Goal: Task Accomplishment & Management: Manage account settings

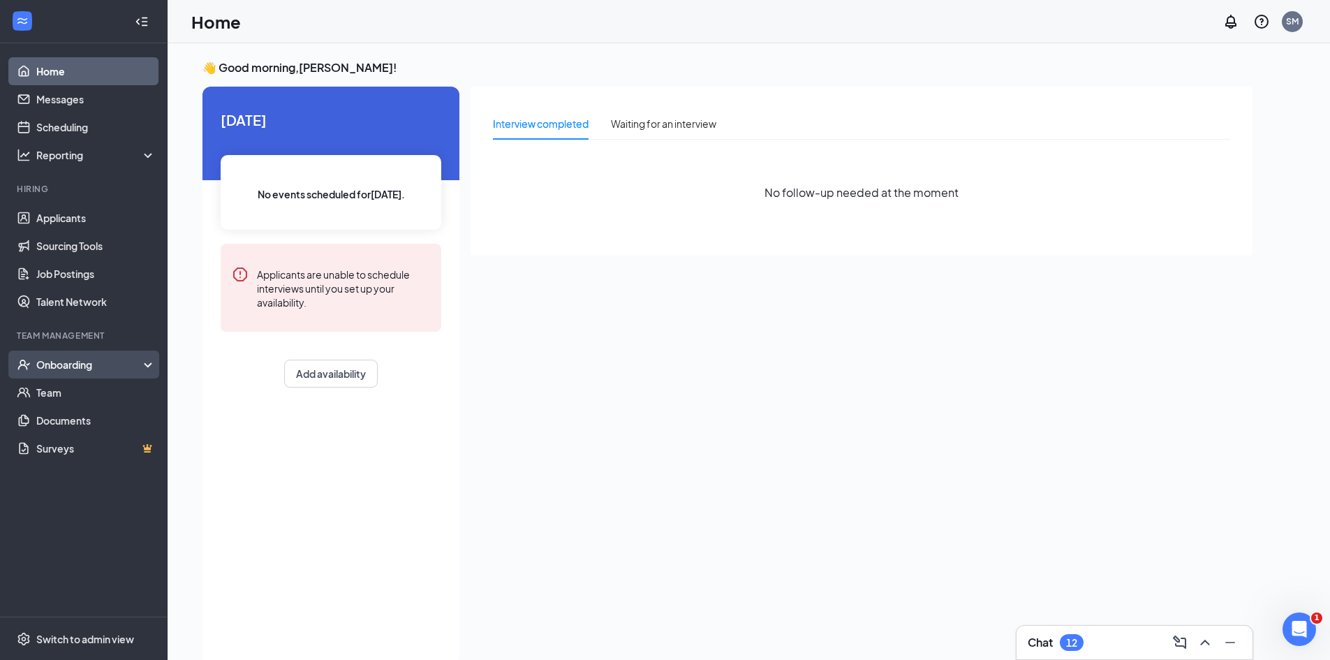
click at [110, 376] on div "Onboarding" at bounding box center [84, 364] width 168 height 28
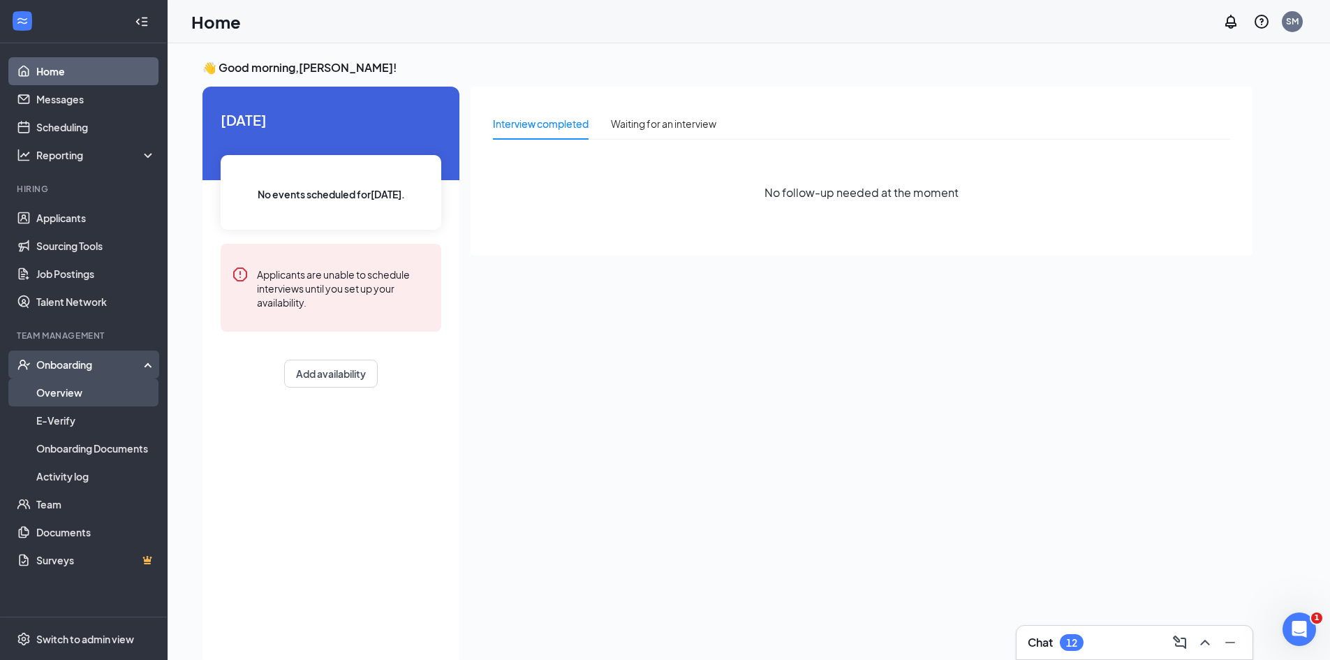
click at [103, 399] on link "Overview" at bounding box center [95, 392] width 119 height 28
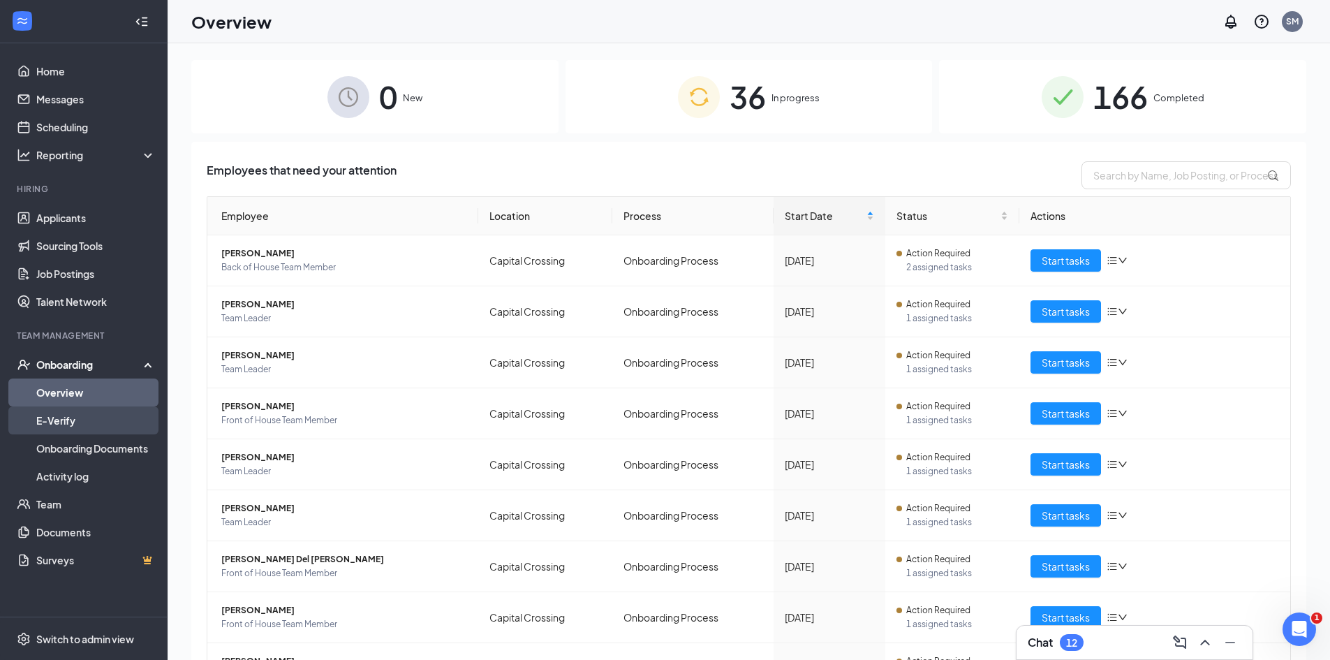
click at [62, 424] on link "E-Verify" at bounding box center [95, 420] width 119 height 28
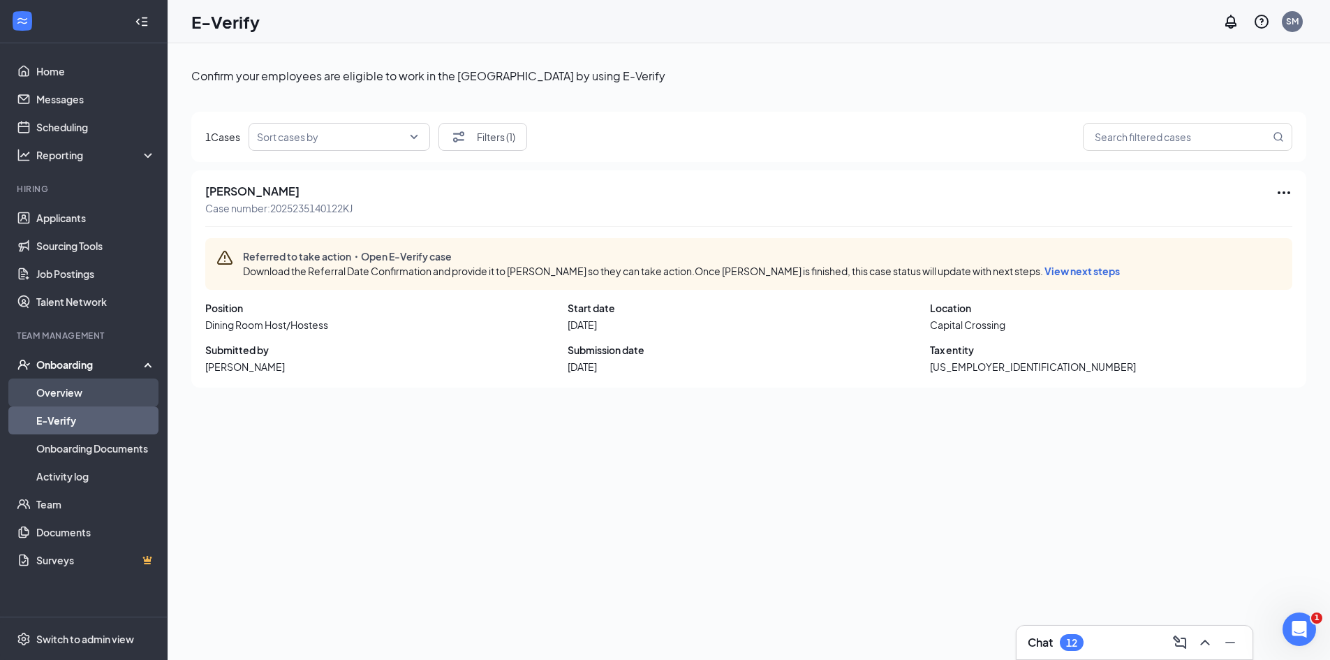
click at [54, 396] on link "Overview" at bounding box center [95, 392] width 119 height 28
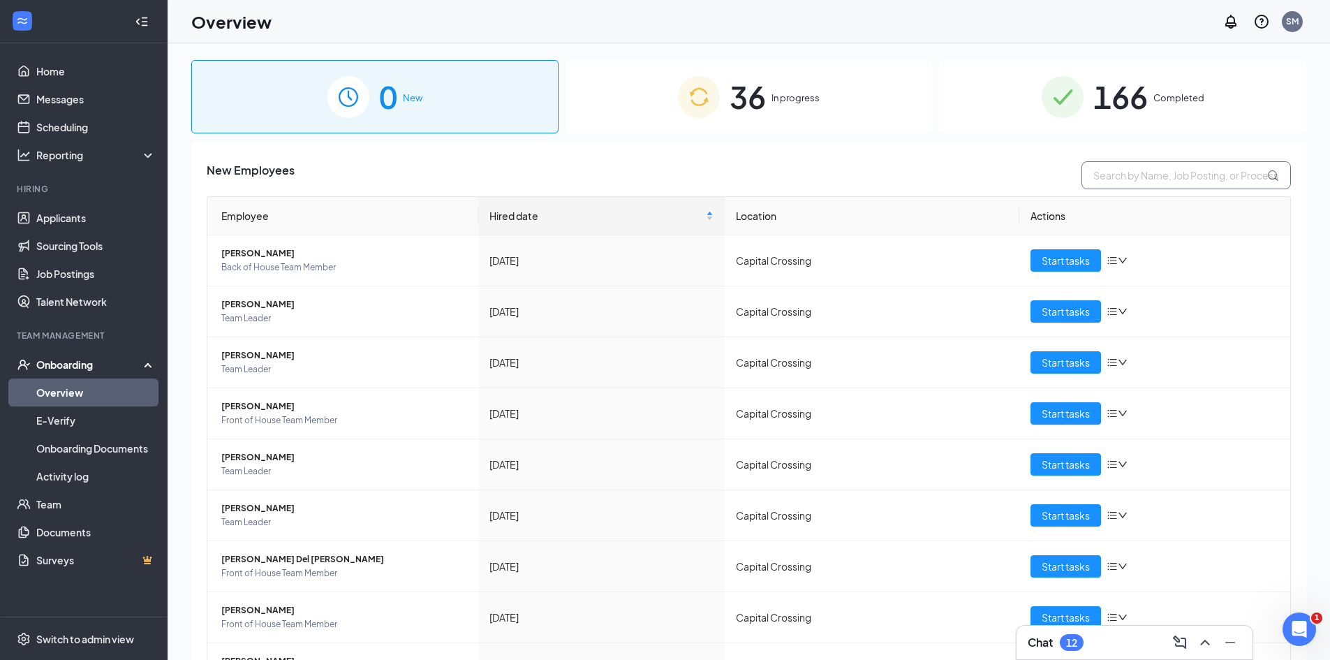
click at [1114, 177] on input "text" at bounding box center [1185, 175] width 209 height 28
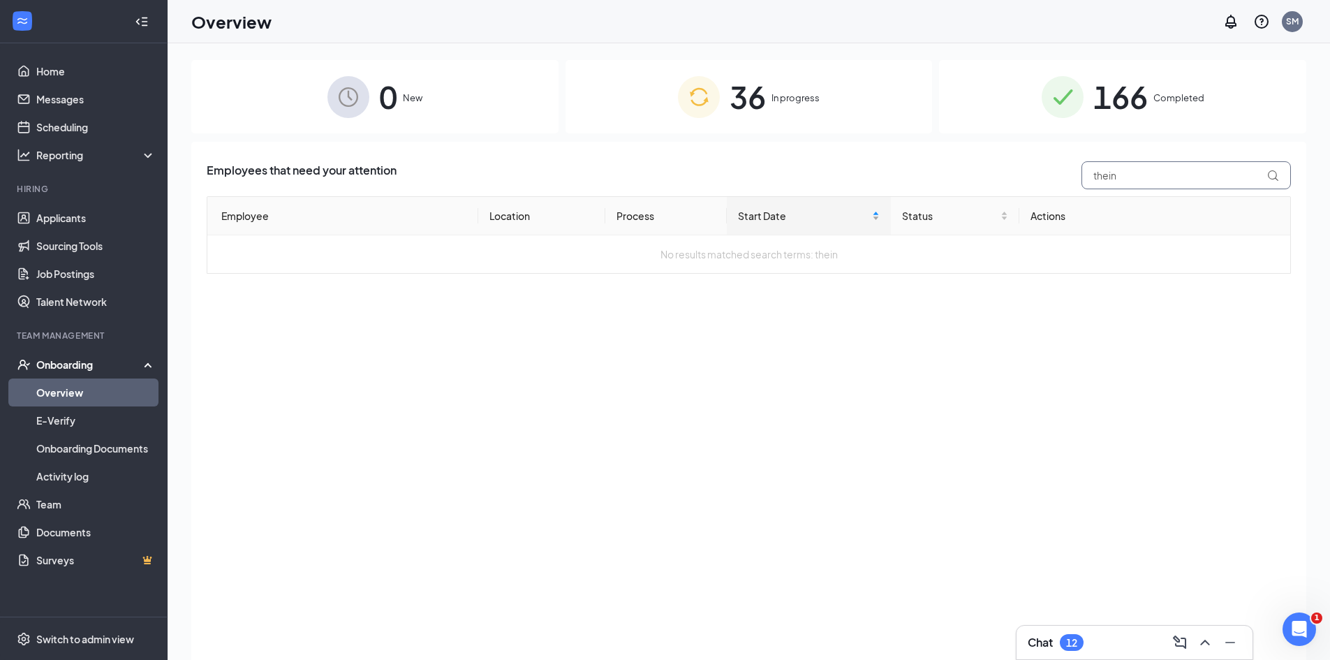
drag, startPoint x: 1132, startPoint y: 175, endPoint x: 820, endPoint y: 201, distance: 313.2
click at [820, 201] on div "Employees that need your attention thein Employee Location Process Start Date S…" at bounding box center [749, 217] width 1084 height 112
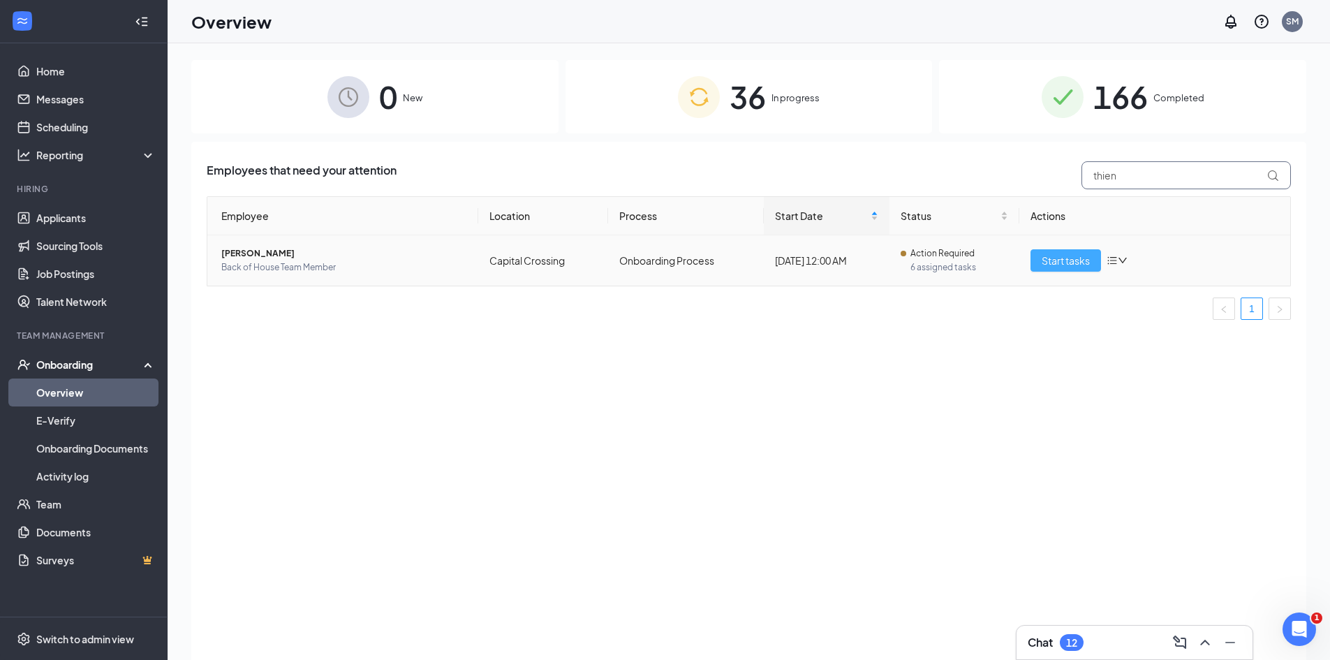
type input "thien"
click at [1063, 265] on span "Start tasks" at bounding box center [1066, 260] width 48 height 15
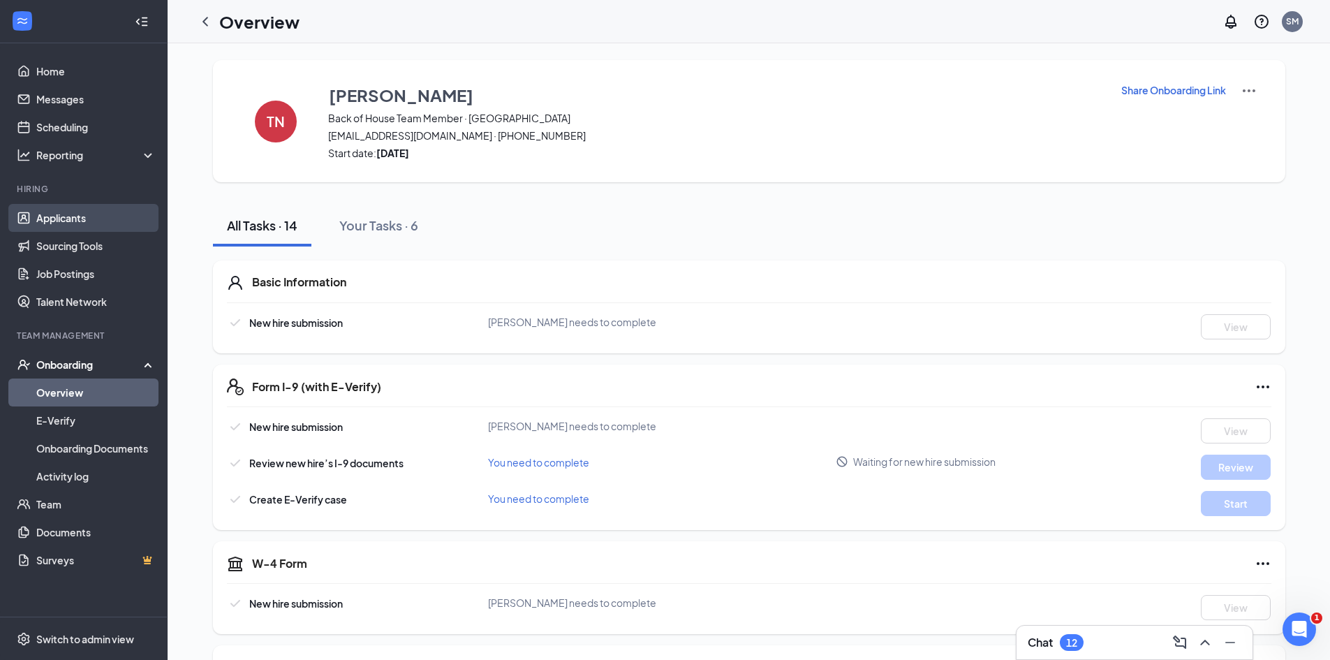
click at [124, 228] on link "Applicants" at bounding box center [95, 218] width 119 height 28
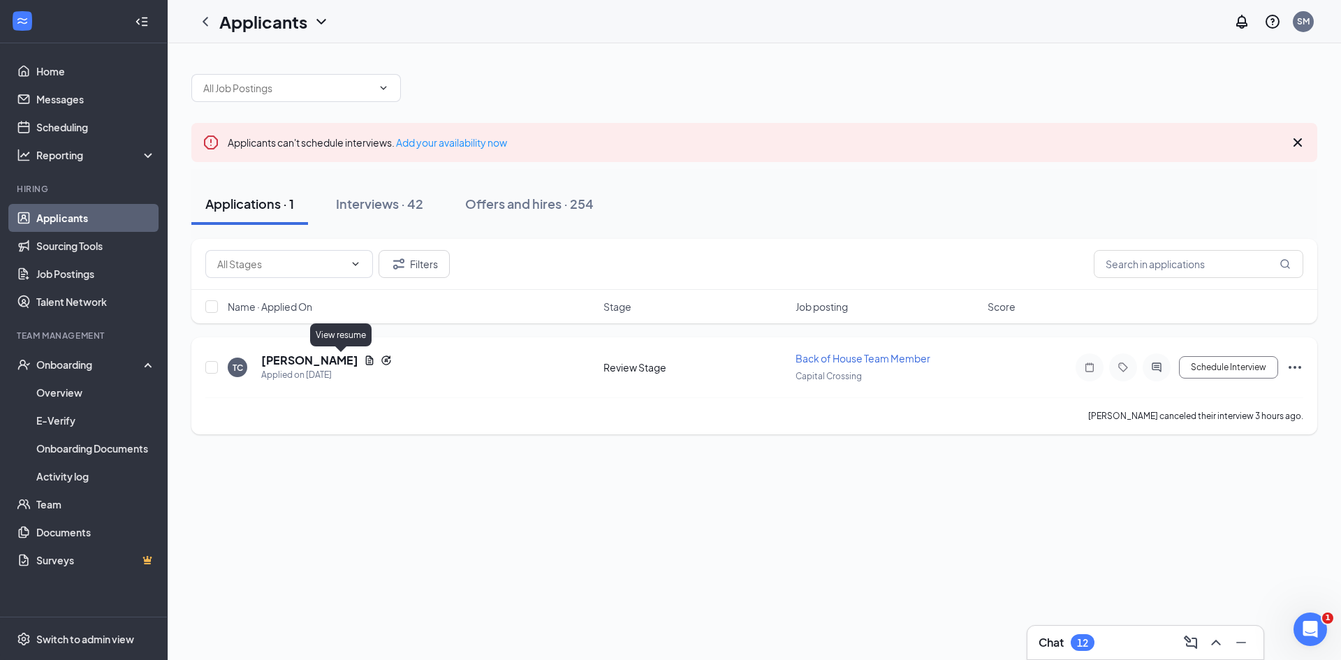
click at [364, 357] on icon "Document" at bounding box center [369, 360] width 11 height 11
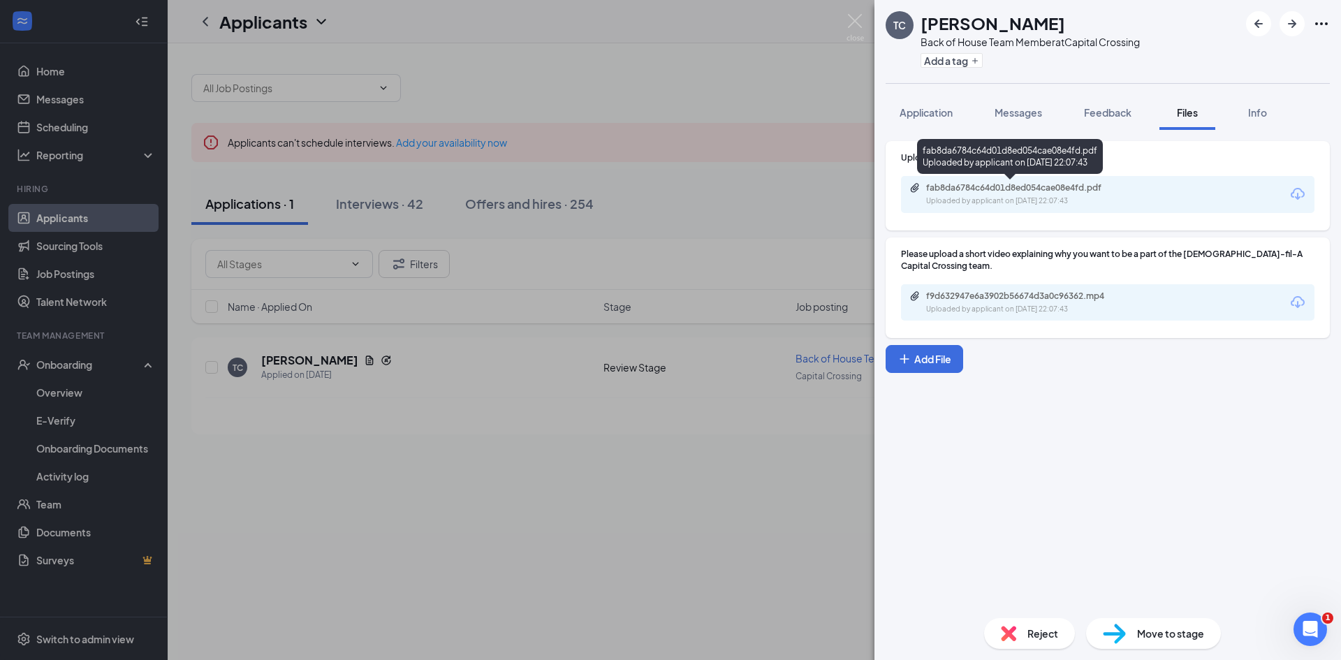
click at [1033, 190] on div "fab8da6784c64d01d8ed054cae08e4fd.pdf" at bounding box center [1023, 187] width 195 height 11
click at [928, 118] on div "Application" at bounding box center [925, 112] width 53 height 14
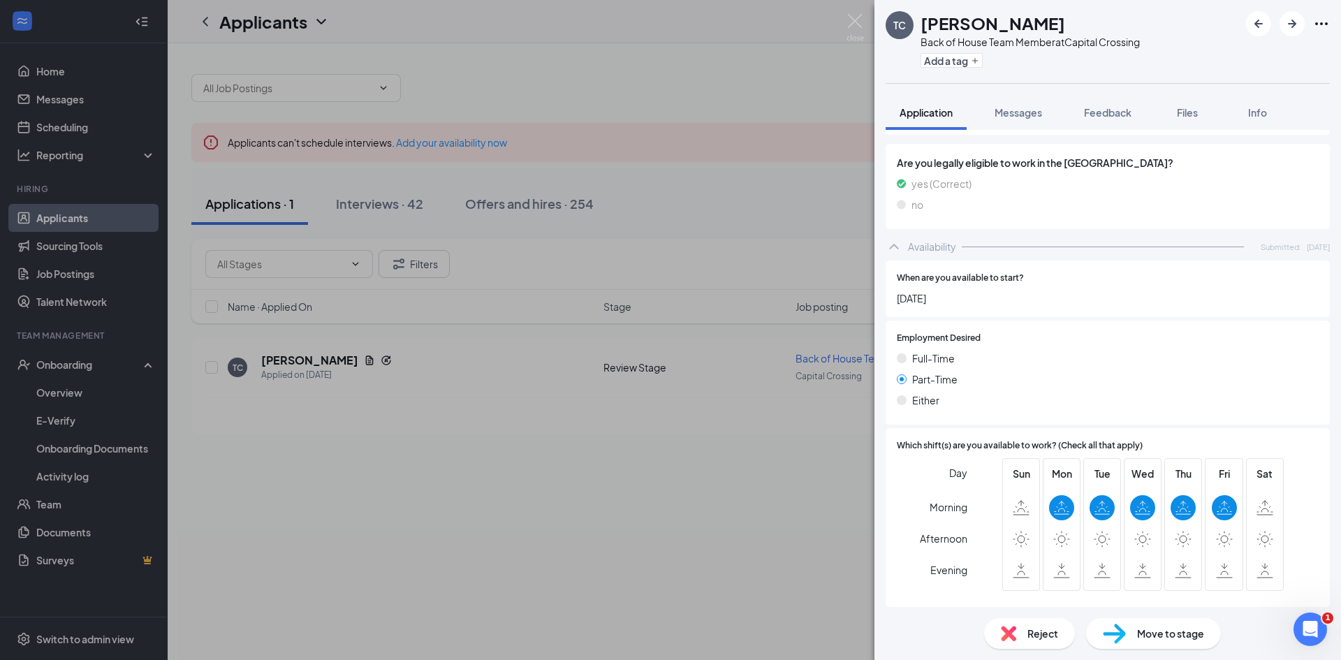
scroll to position [809, 0]
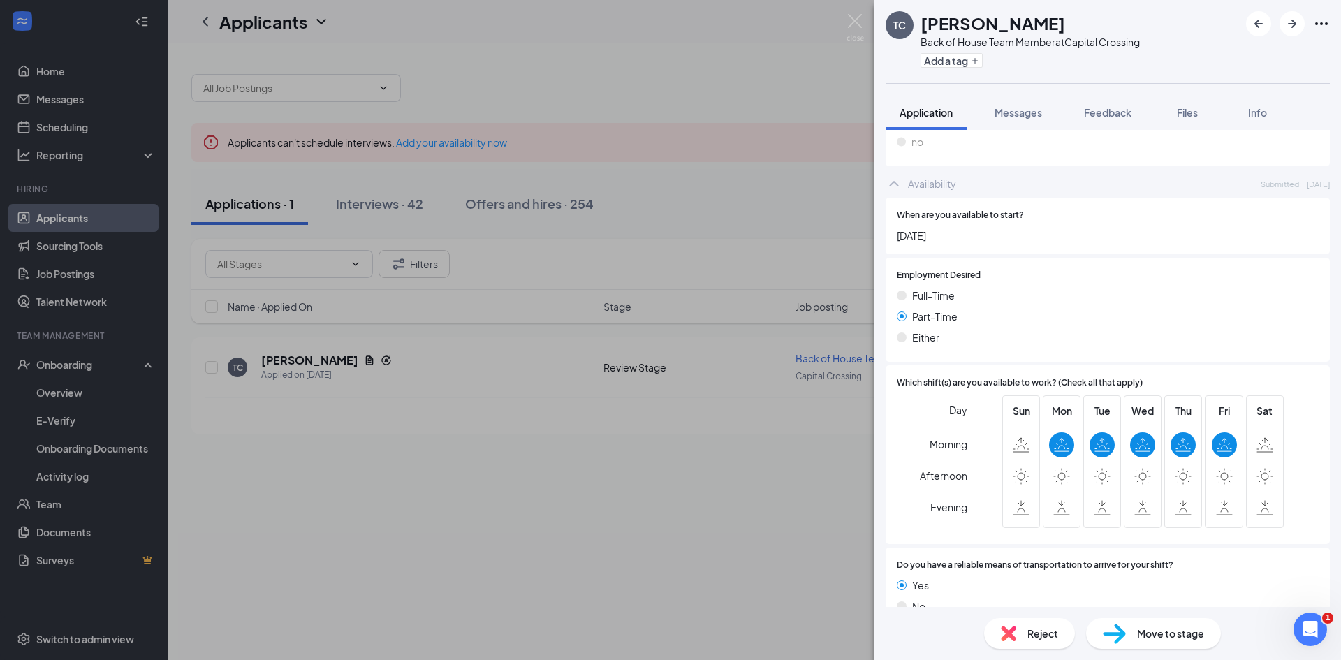
click at [1112, 630] on img at bounding box center [1113, 633] width 23 height 20
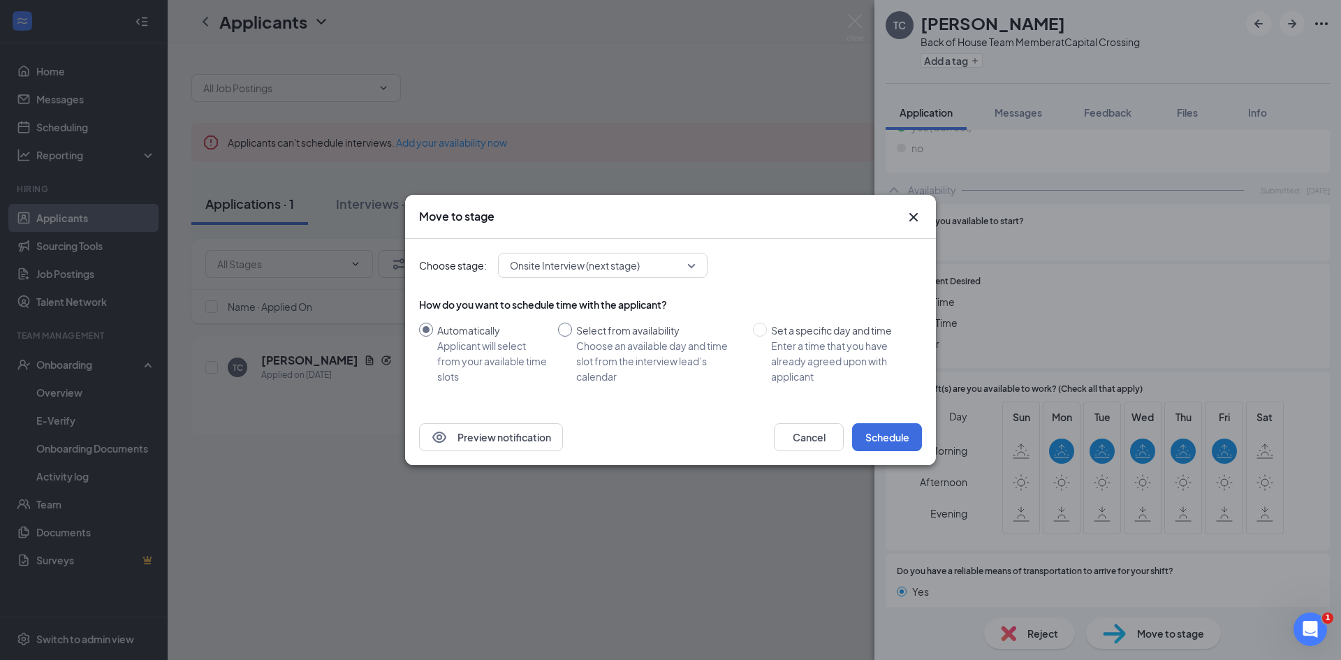
click at [629, 341] on div "Choose an available day and time slot from the interview lead’s calendar" at bounding box center [658, 361] width 165 height 46
click at [572, 337] on input "Select from availability Choose an available day and time slot from the intervi…" at bounding box center [565, 330] width 14 height 14
radio input "true"
radio input "false"
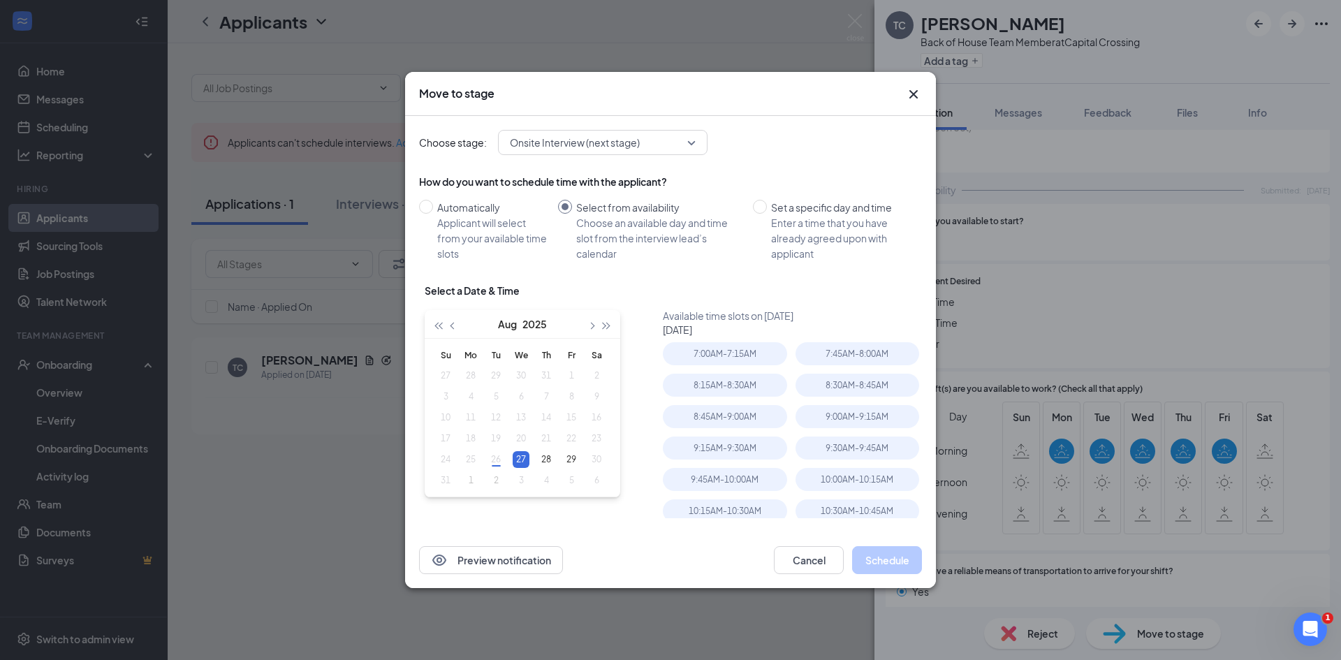
type input "[DATE]"
click at [748, 391] on div "8:15AM - 8:30AM" at bounding box center [725, 385] width 124 height 23
click at [876, 552] on button "Schedule" at bounding box center [887, 560] width 70 height 28
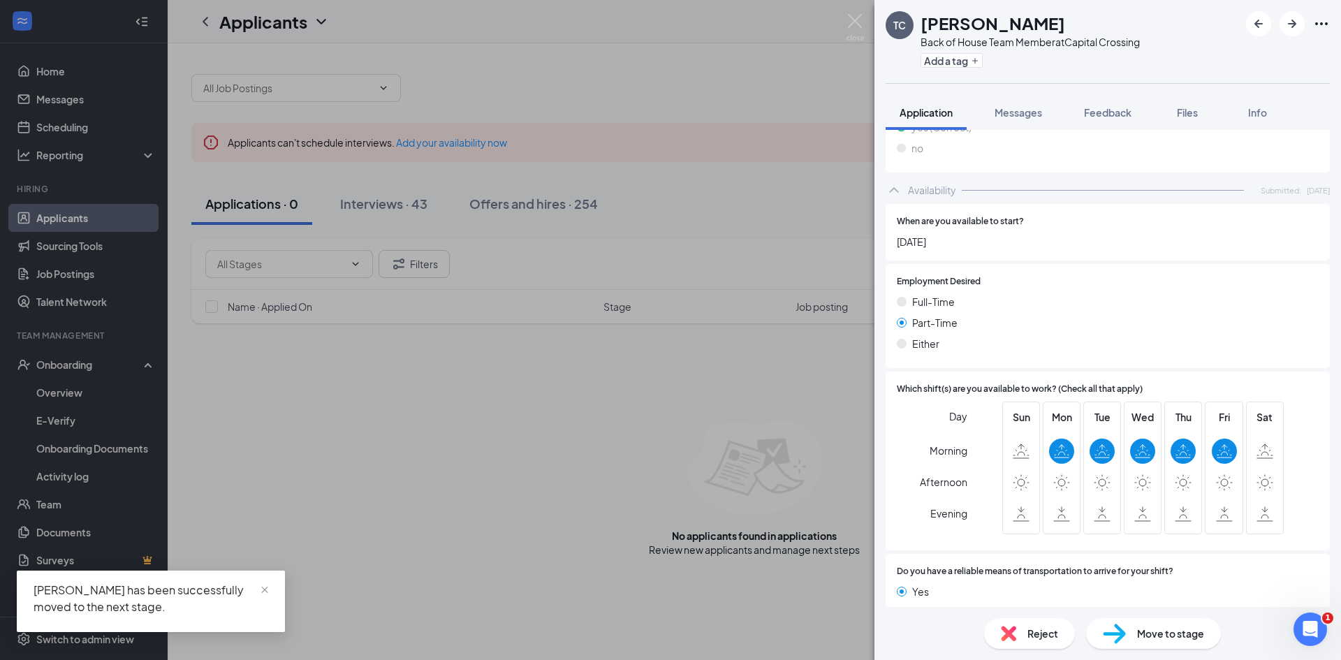
click at [691, 414] on div "TC [PERSON_NAME] Back of House Team Member at [GEOGRAPHIC_DATA] Add a tag Appli…" at bounding box center [670, 330] width 1341 height 660
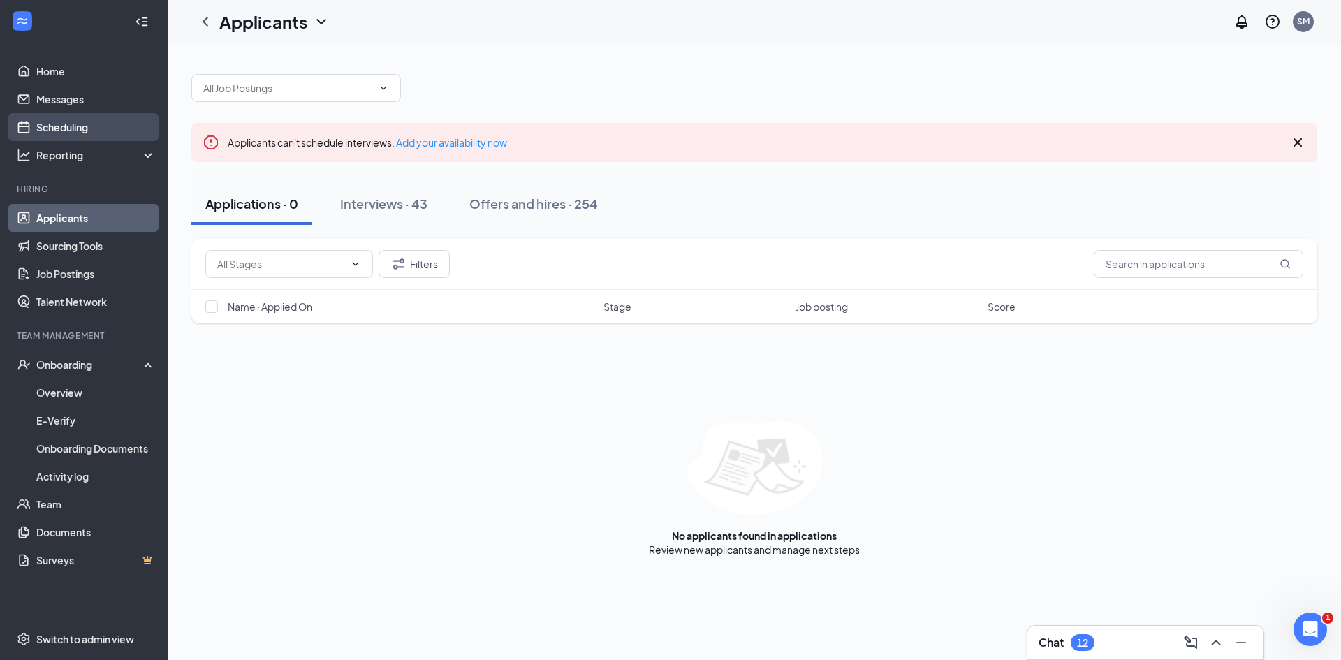
click at [80, 126] on link "Scheduling" at bounding box center [95, 127] width 119 height 28
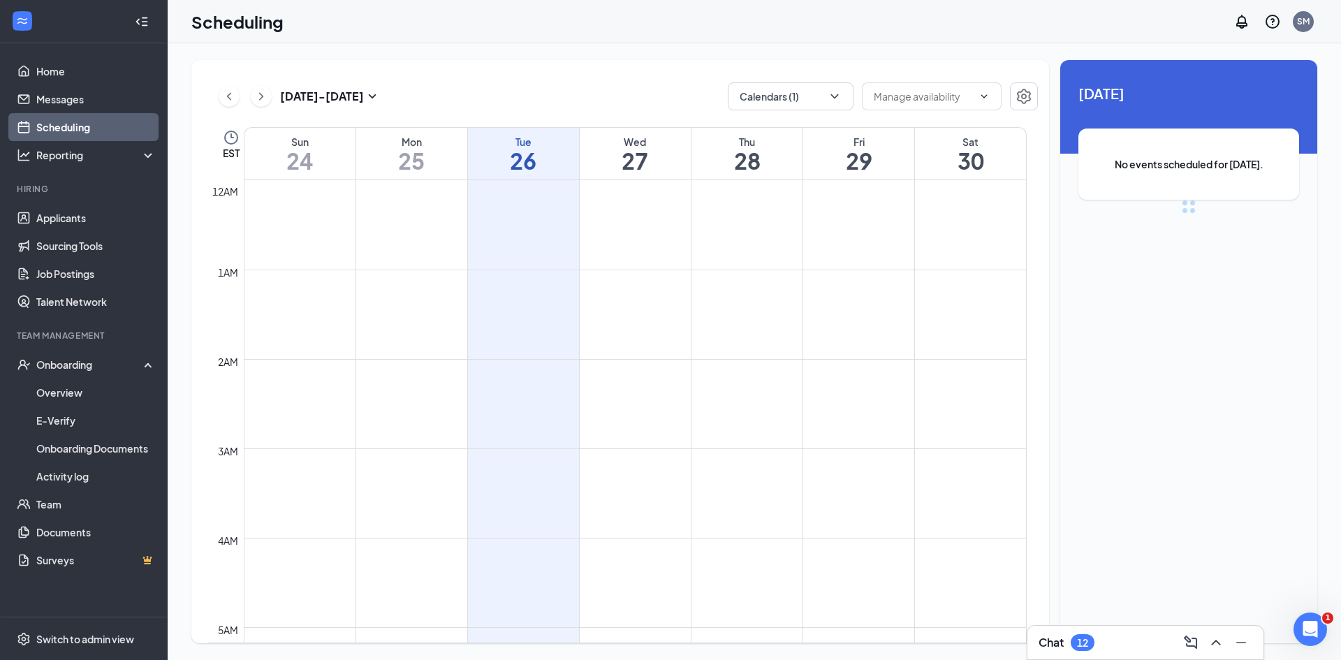
scroll to position [686, 0]
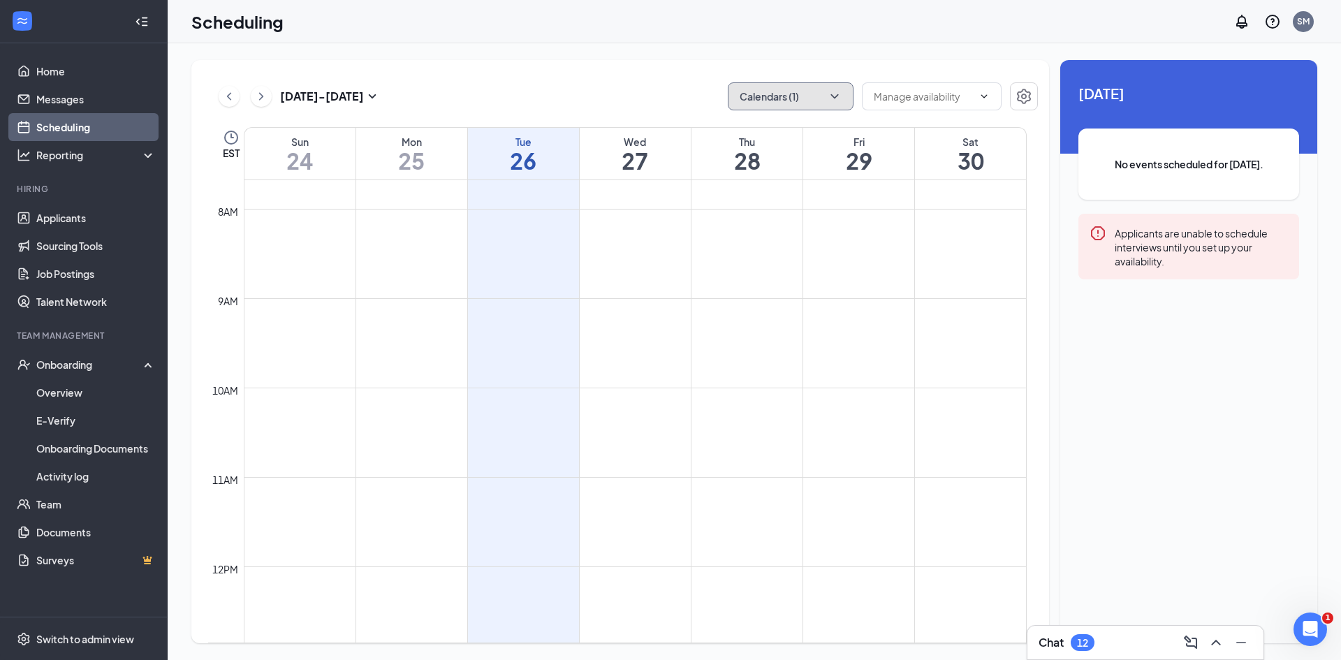
click at [850, 105] on button "Calendars (1)" at bounding box center [791, 96] width 126 height 28
click at [805, 190] on input "[PERSON_NAME]" at bounding box center [788, 190] width 99 height 14
checkbox input "false"
checkbox input "true"
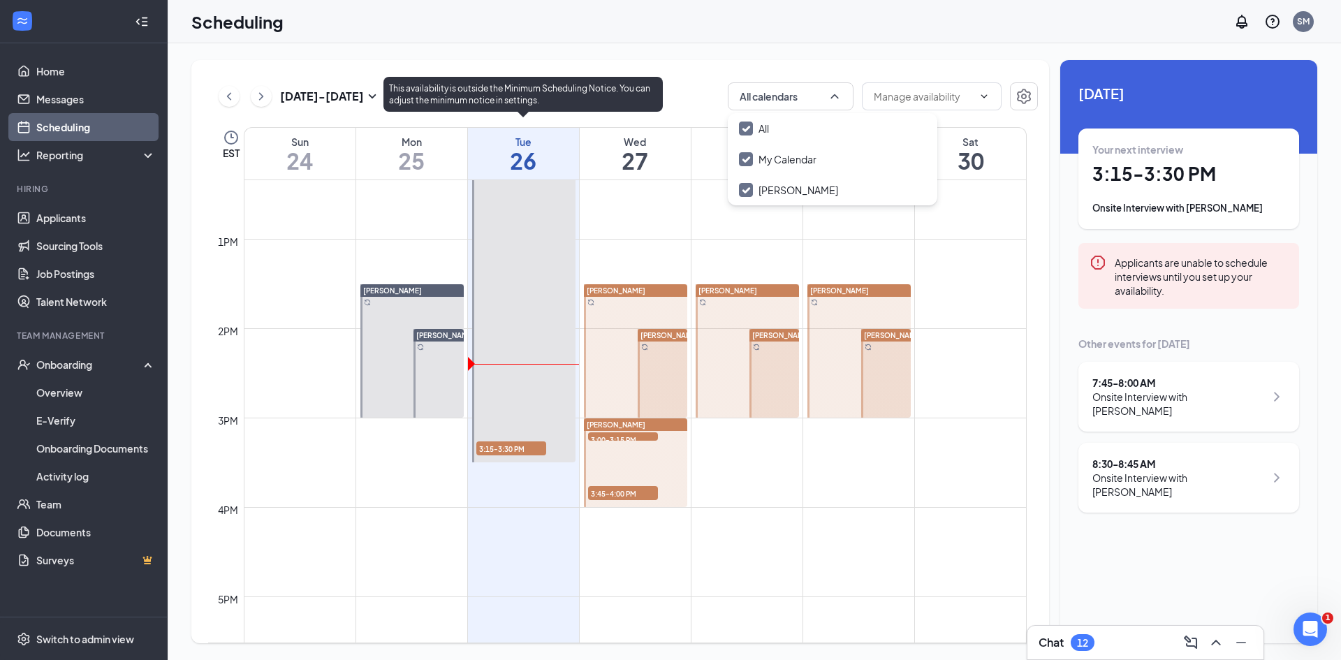
scroll to position [1105, 0]
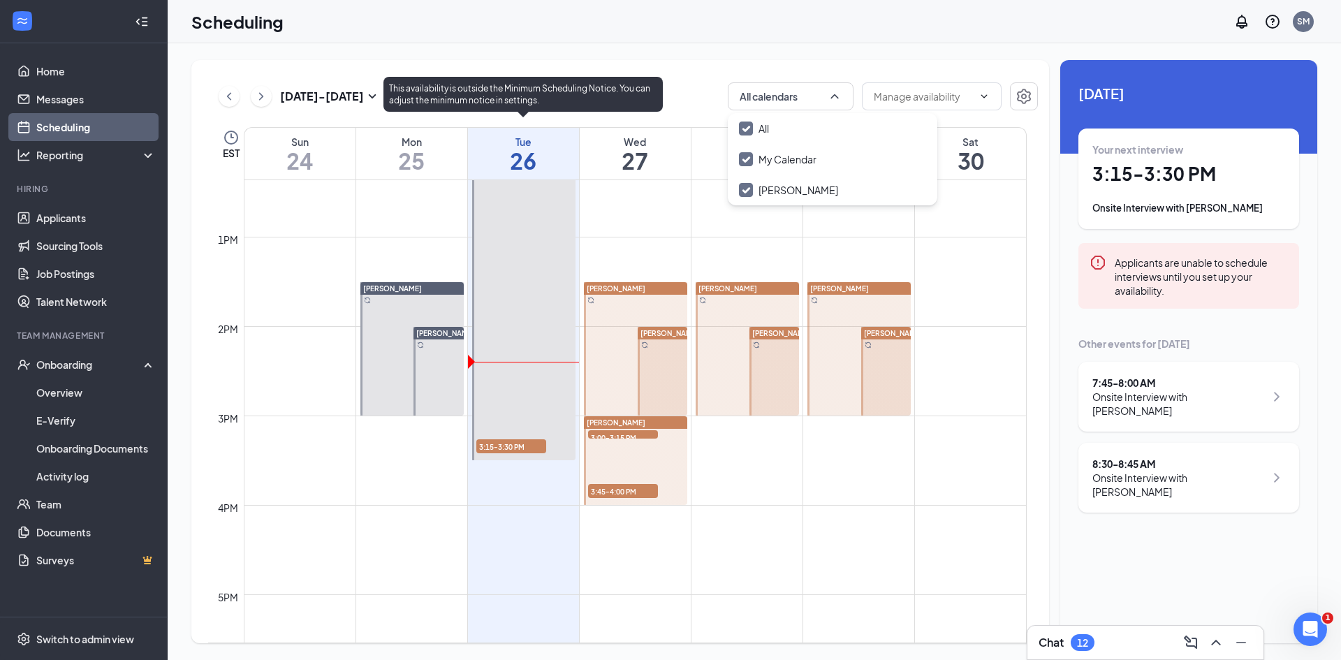
click at [520, 450] on span "3:15-3:30 PM" at bounding box center [511, 446] width 70 height 14
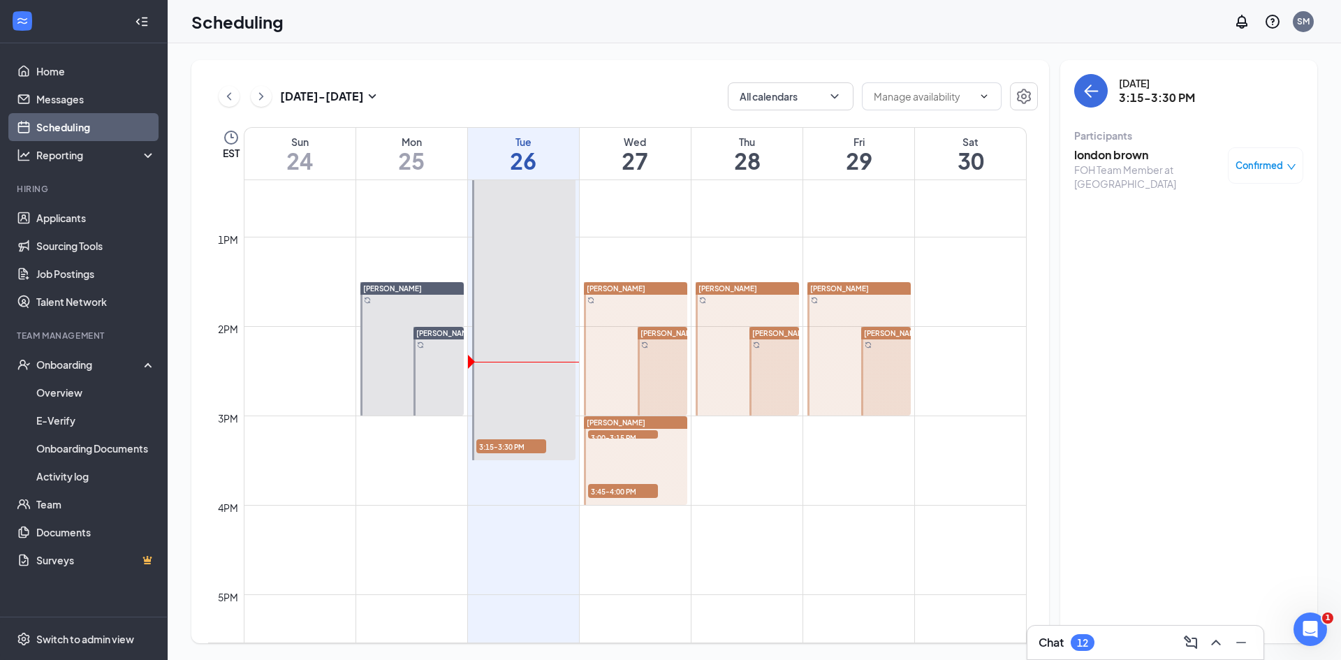
click at [1109, 147] on h3 "london brown" at bounding box center [1147, 154] width 147 height 15
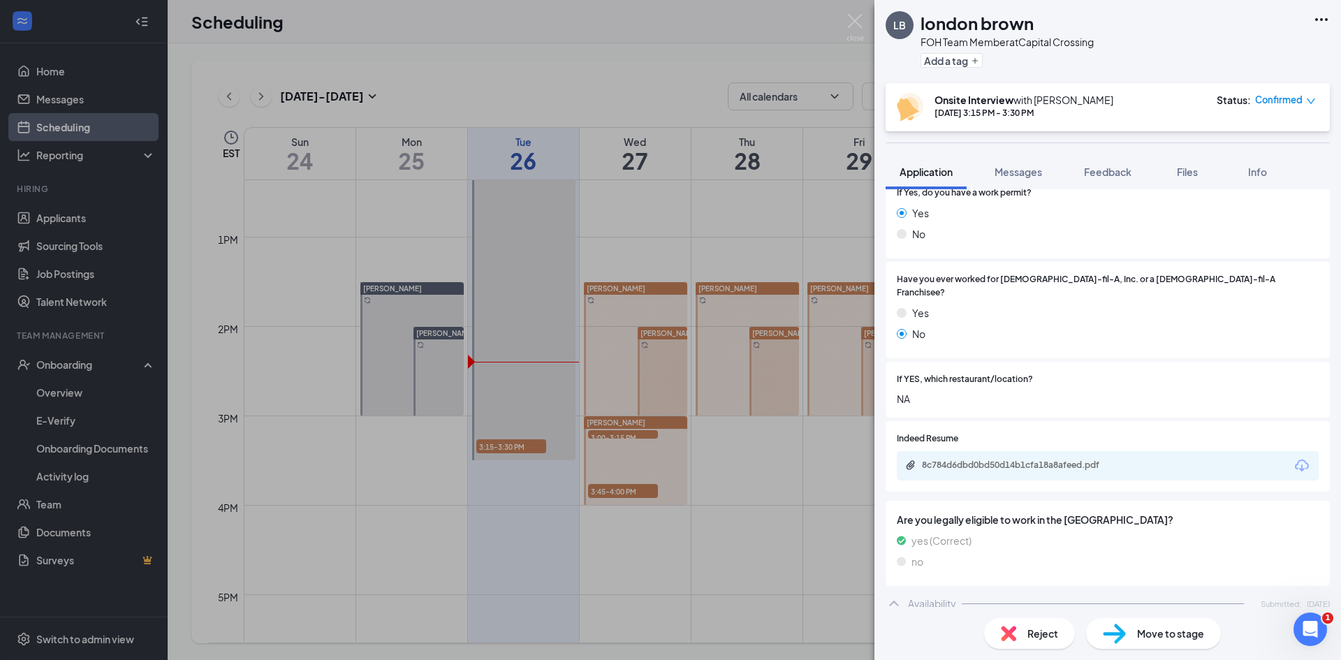
scroll to position [360, 0]
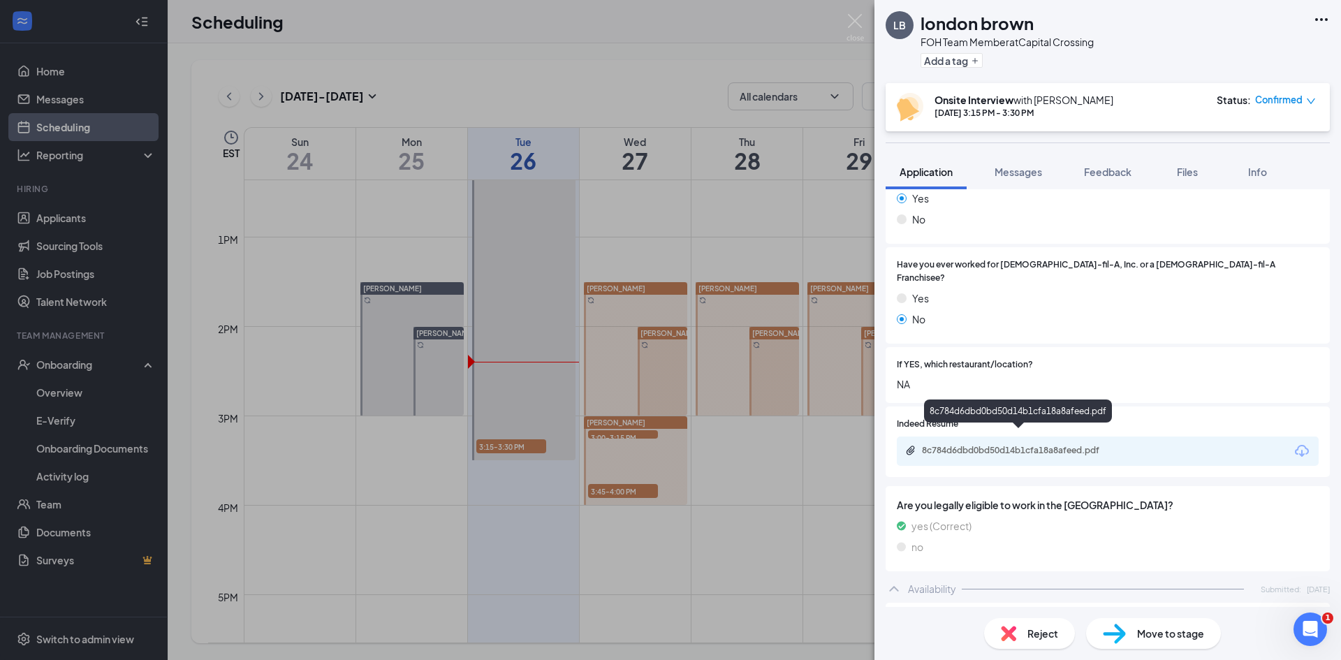
click at [1077, 445] on div "8c784d6dbd0bd50d14b1cfa18a8afeed.pdf" at bounding box center [1018, 451] width 226 height 13
click at [1311, 99] on icon "down" at bounding box center [1311, 101] width 10 height 10
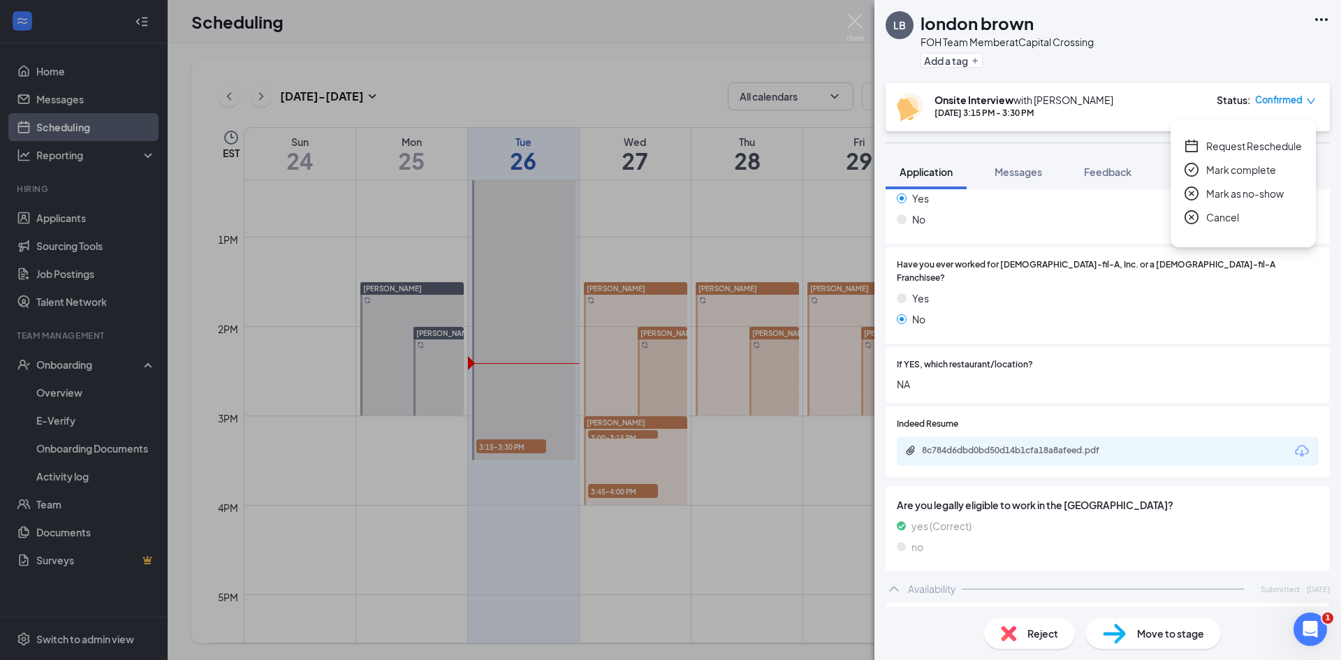
click at [1246, 152] on span "Request Reschedule" at bounding box center [1254, 145] width 96 height 15
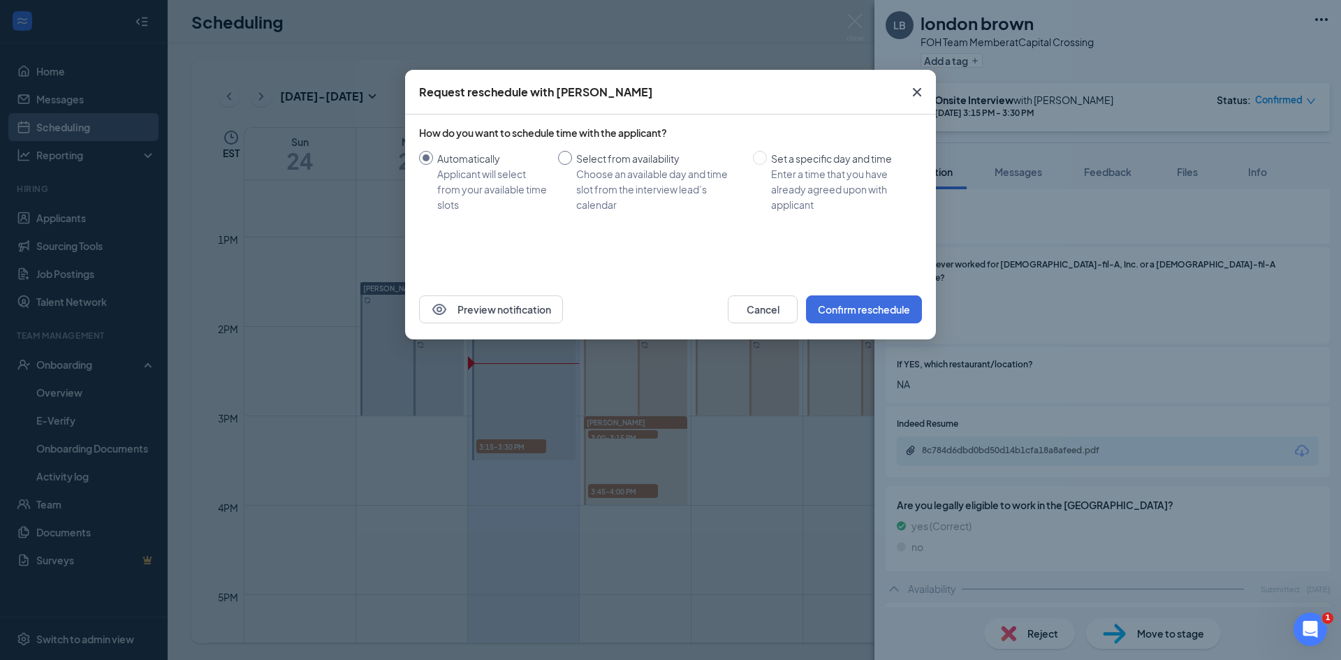
click at [625, 191] on div "Choose an available day and time slot from the interview lead’s calendar" at bounding box center [658, 189] width 165 height 46
click at [572, 165] on input "Select from availability Choose an available day and time slot from the intervi…" at bounding box center [565, 158] width 14 height 14
radio input "true"
radio input "false"
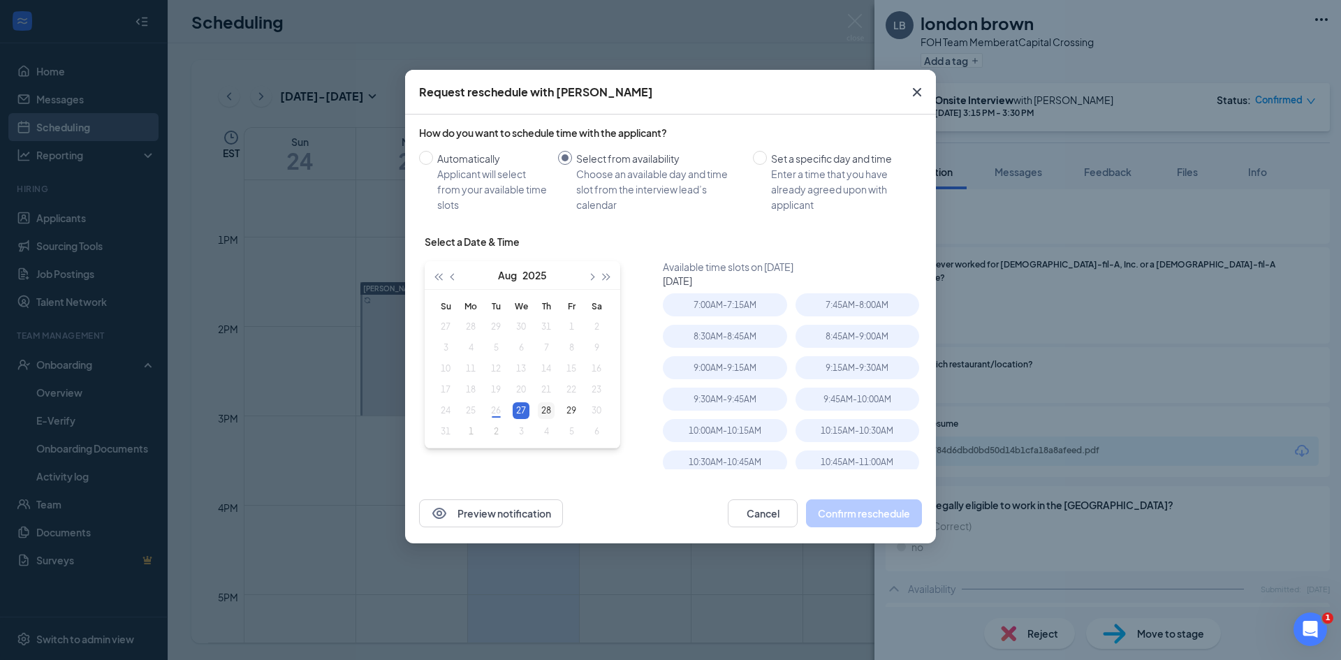
type input "[DATE]"
click at [542, 408] on div "28" at bounding box center [546, 410] width 17 height 17
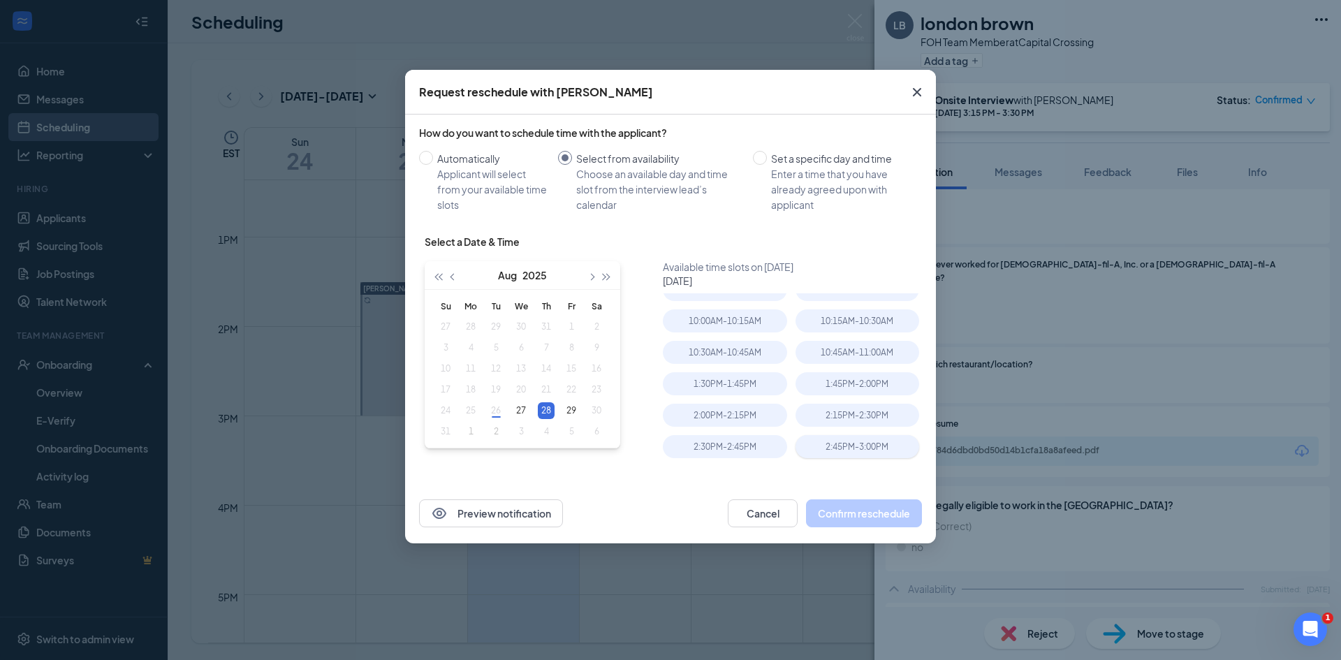
click at [802, 450] on div "2:45PM - 3:00PM" at bounding box center [857, 446] width 124 height 23
click at [841, 507] on button "Confirm reschedule" at bounding box center [864, 513] width 116 height 28
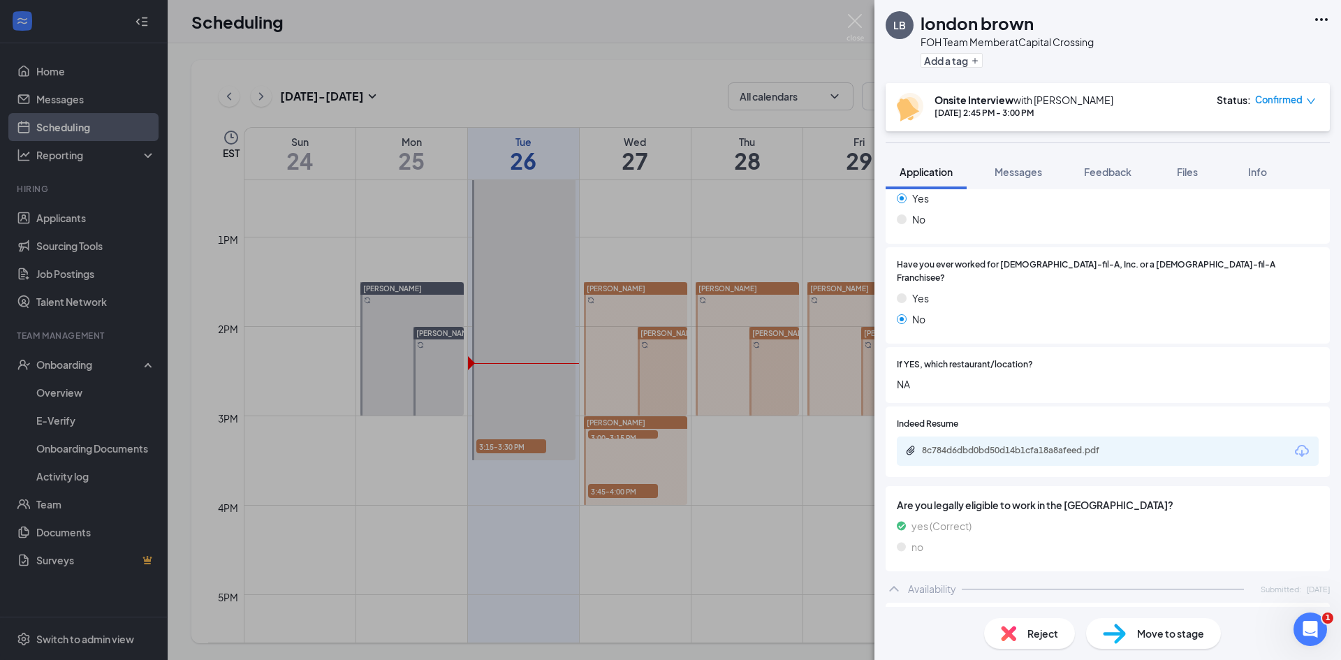
click at [770, 511] on div "LB london brown FOH Team Member at [GEOGRAPHIC_DATA] Add a tag Onsite Interview…" at bounding box center [670, 330] width 1341 height 660
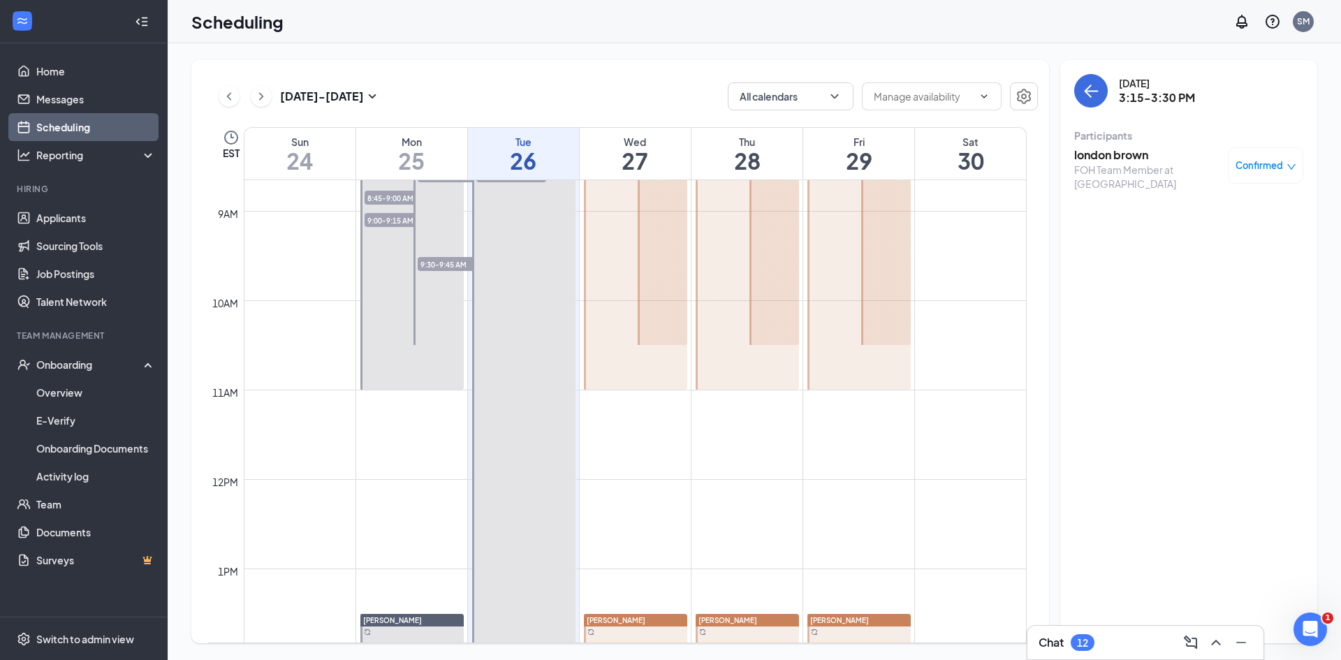
scroll to position [686, 0]
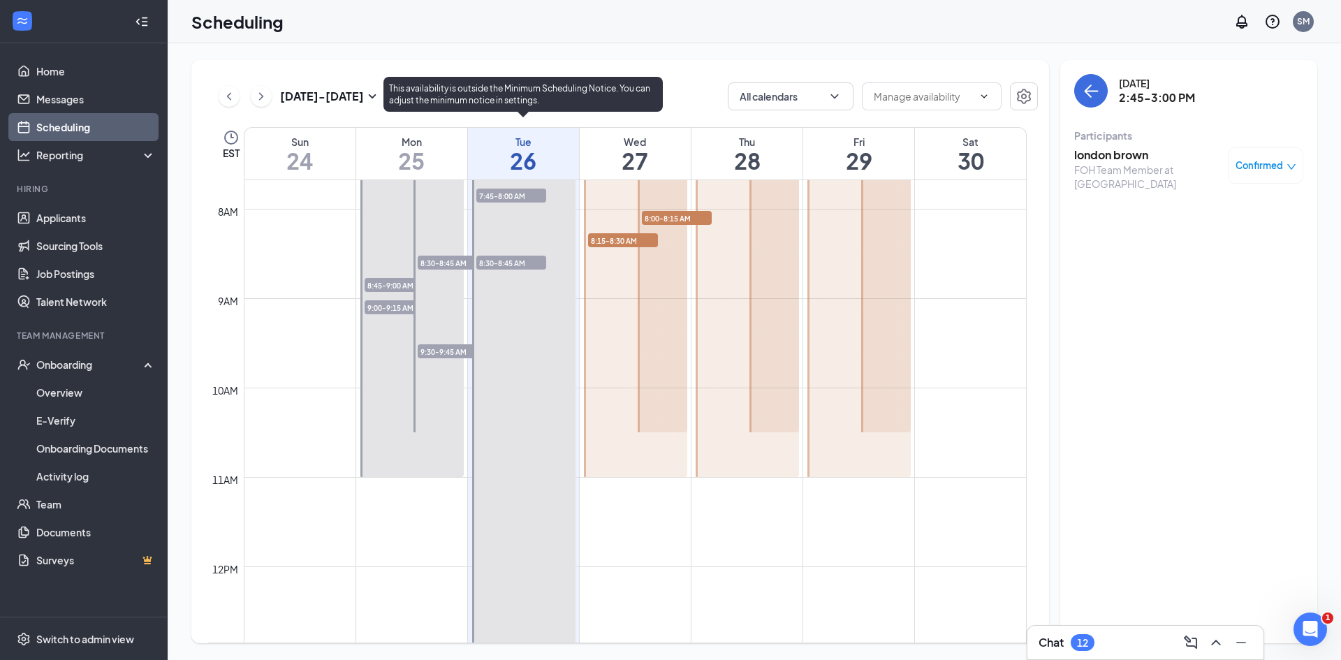
click at [512, 266] on span "8:30-8:45 AM" at bounding box center [511, 263] width 70 height 14
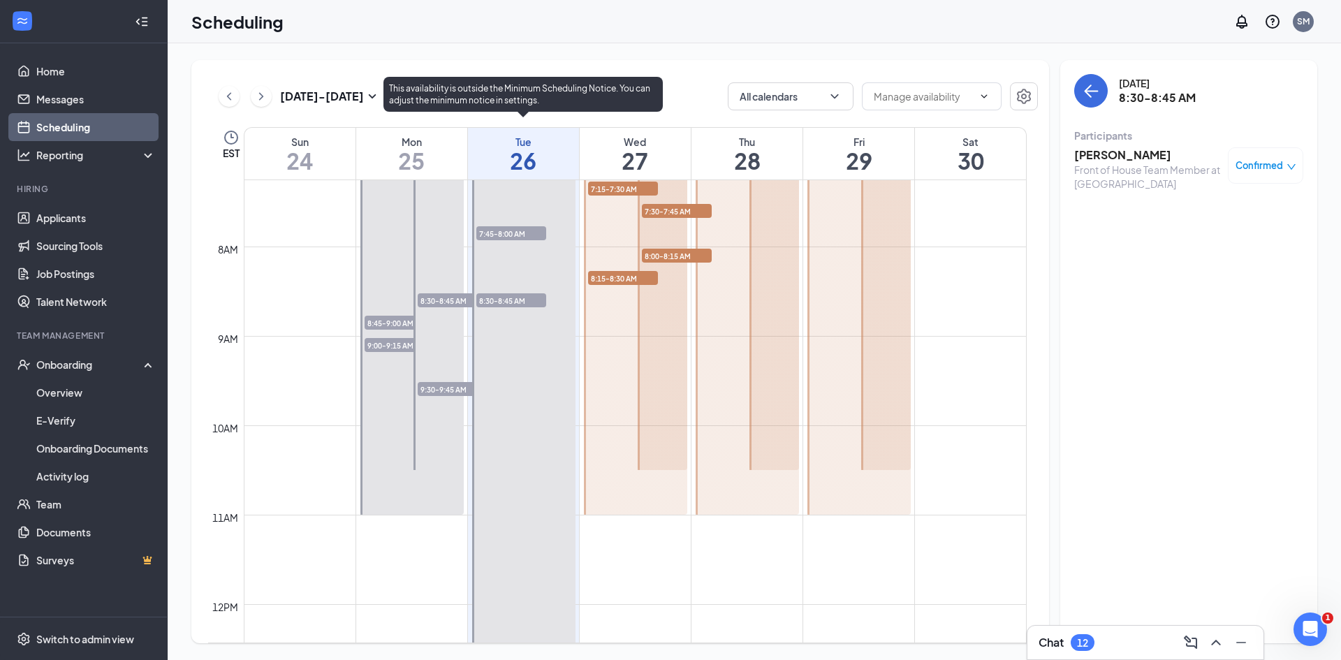
scroll to position [617, 0]
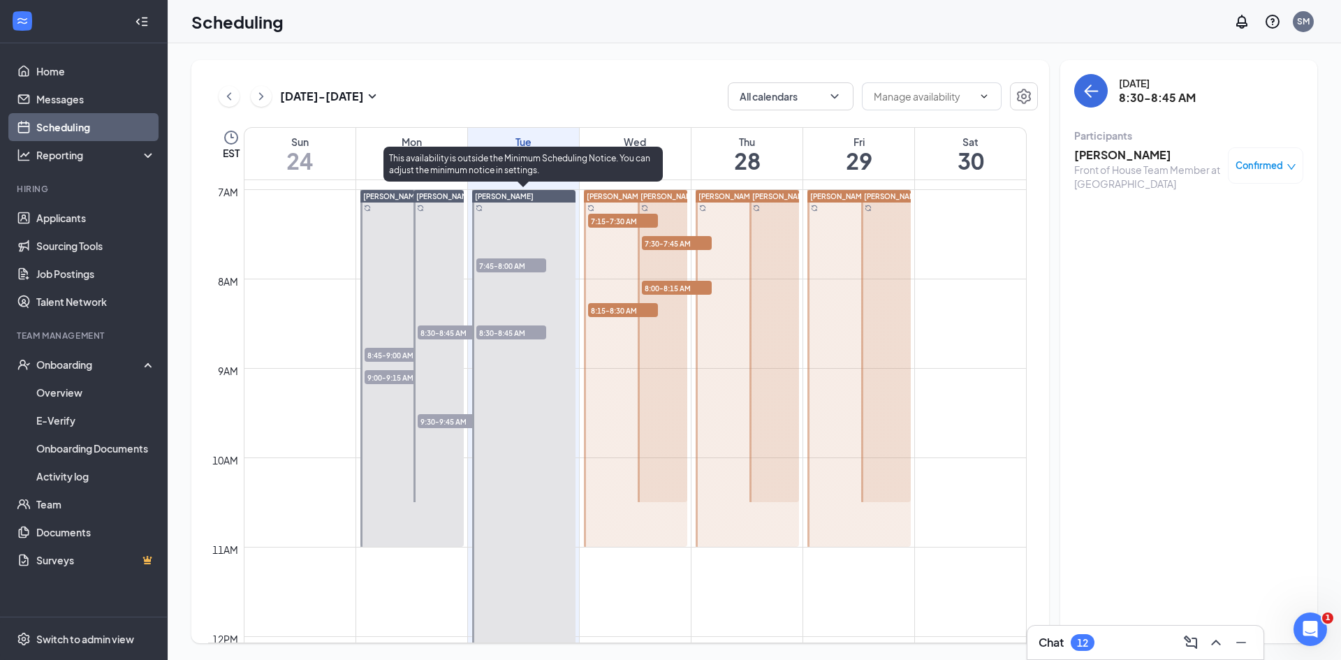
click at [505, 268] on span "7:45-8:00 AM" at bounding box center [511, 265] width 70 height 14
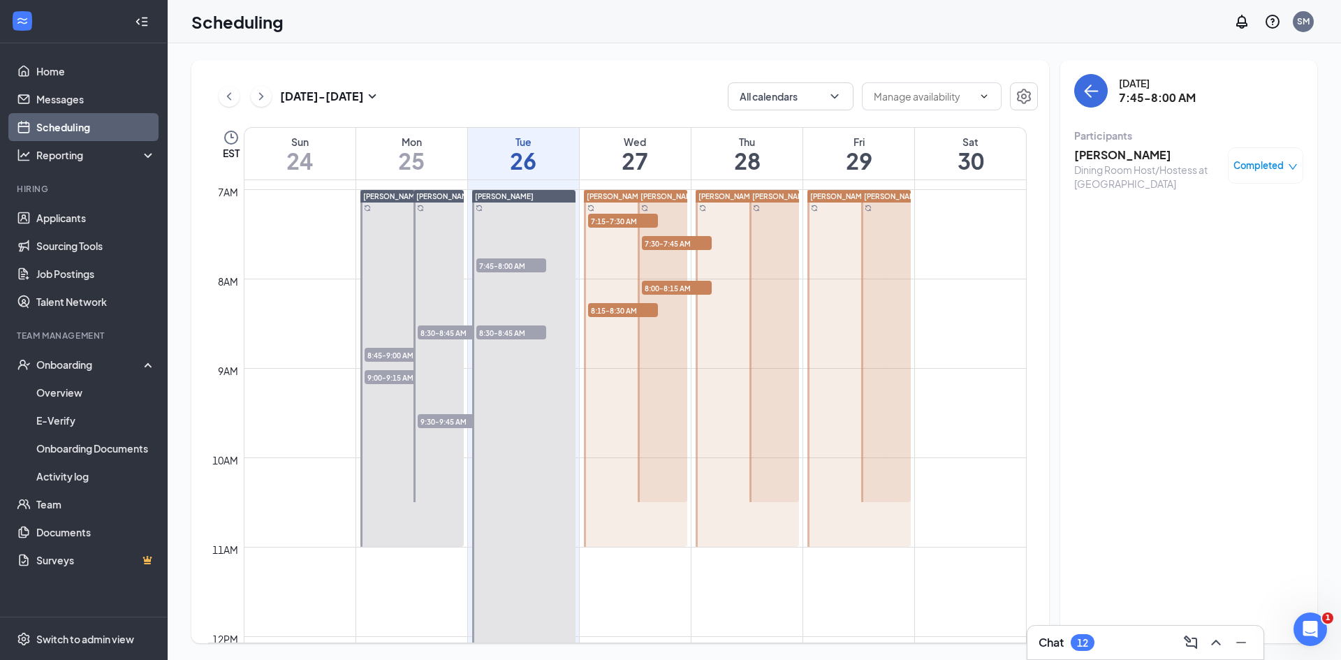
click at [1174, 155] on h3 "[PERSON_NAME]" at bounding box center [1147, 154] width 147 height 15
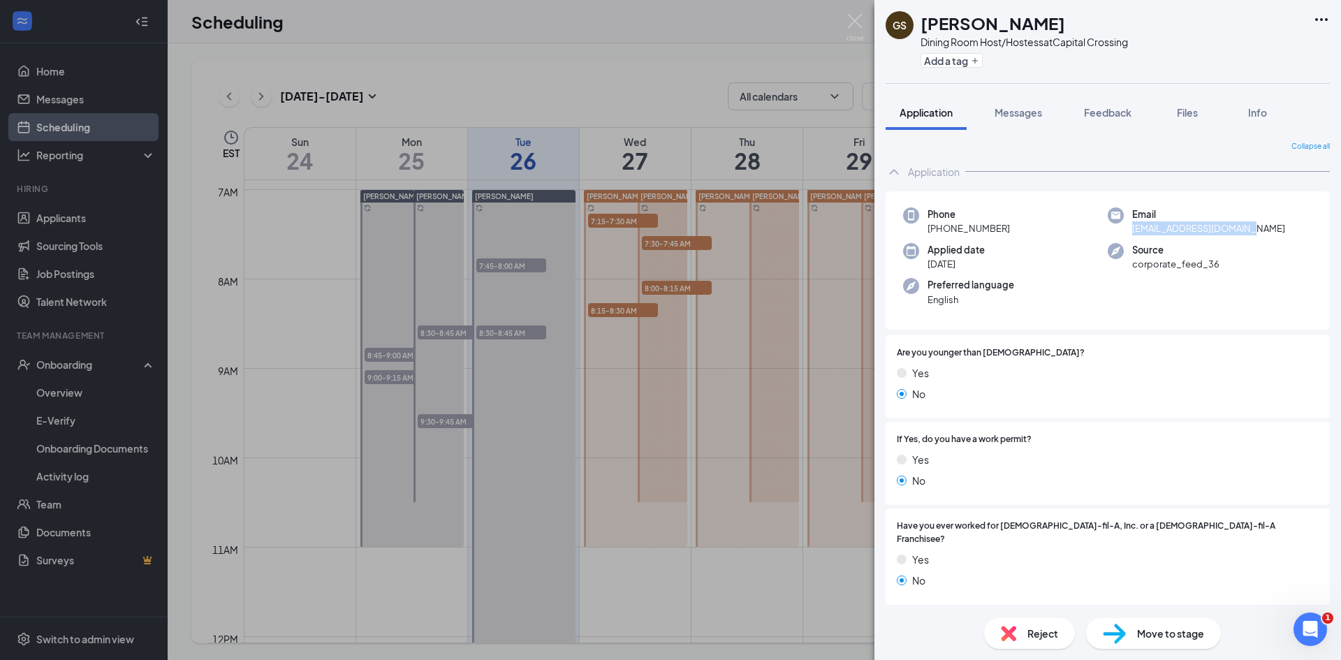
drag, startPoint x: 1133, startPoint y: 230, endPoint x: 1264, endPoint y: 228, distance: 131.3
click at [1264, 228] on div "Email [EMAIL_ADDRESS][DOMAIN_NAME]" at bounding box center [1209, 221] width 205 height 29
copy span "[EMAIL_ADDRESS][DOMAIN_NAME]"
